Goal: Information Seeking & Learning: Understand process/instructions

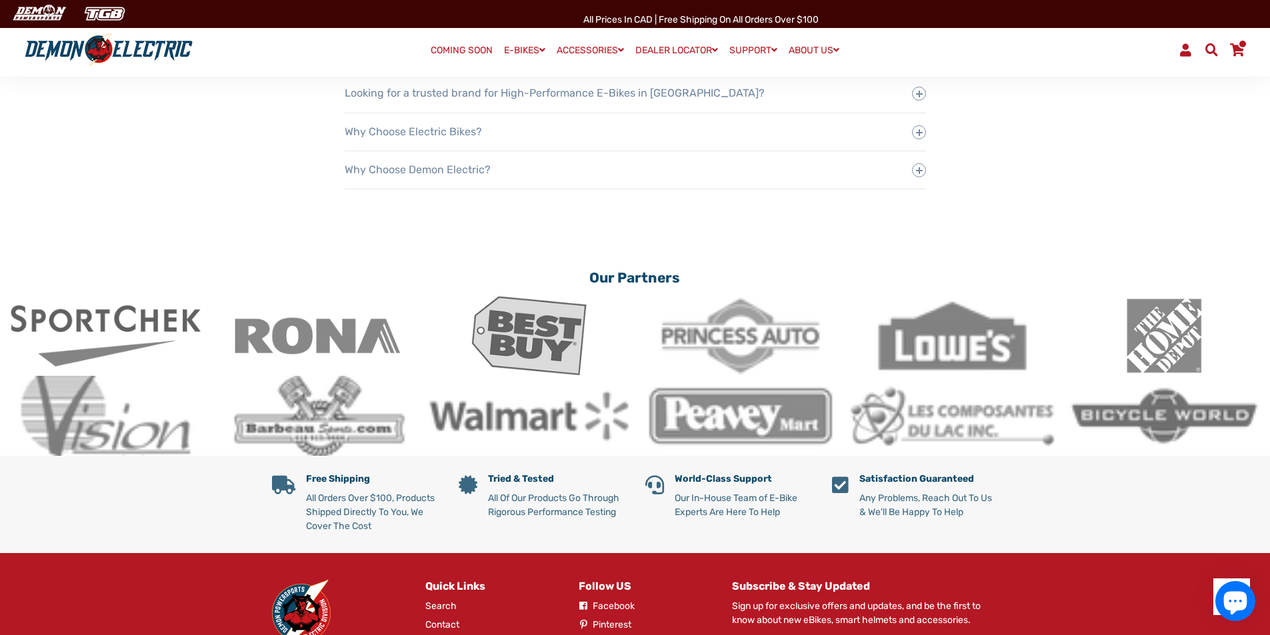
scroll to position [2537, 0]
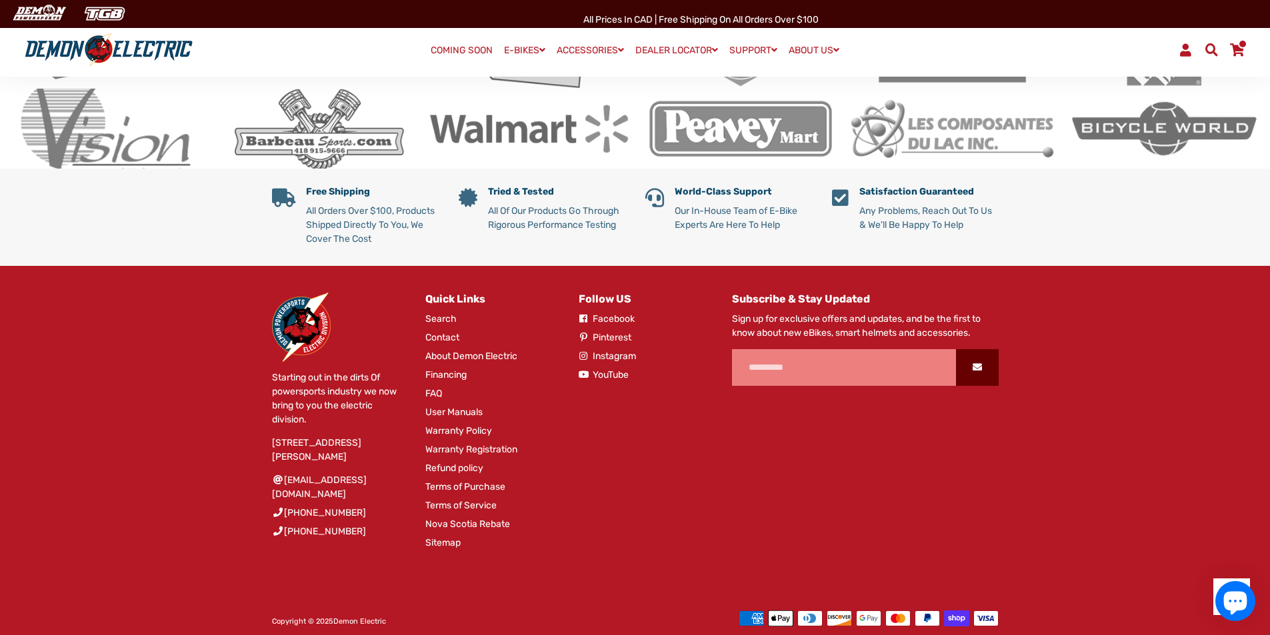
click at [448, 461] on link "Refund policy" at bounding box center [454, 468] width 58 height 14
